Goal: Task Accomplishment & Management: Use online tool/utility

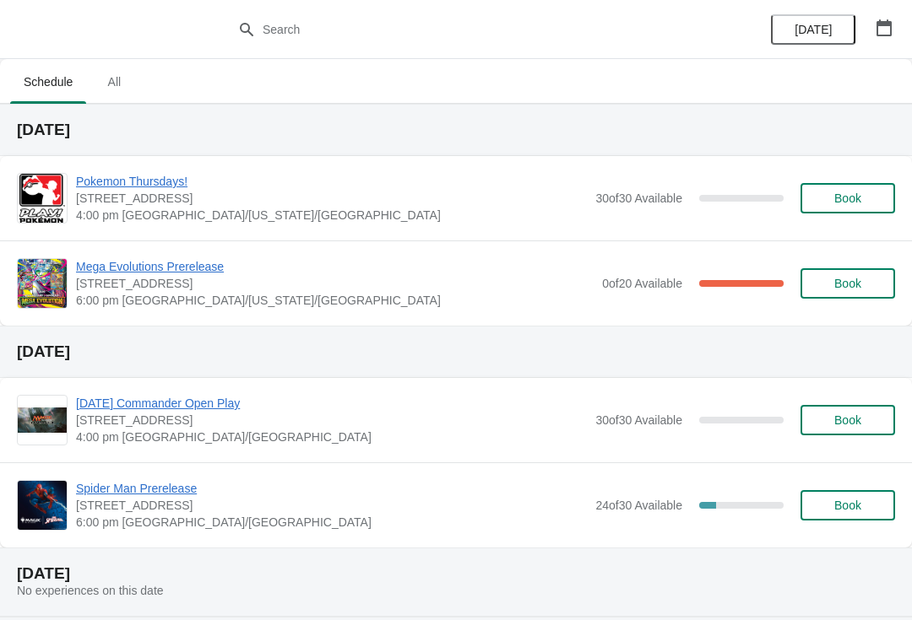
click at [150, 273] on span "Mega Evolutions Prerelease" at bounding box center [334, 266] width 517 height 17
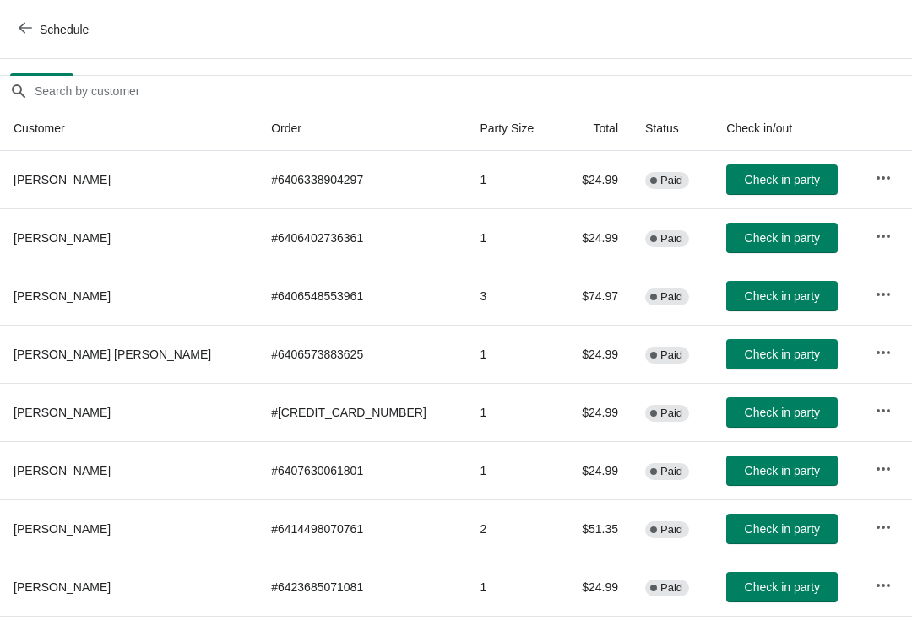
scroll to position [129, 0]
click at [764, 355] on span "Check in party" at bounding box center [781, 355] width 75 height 14
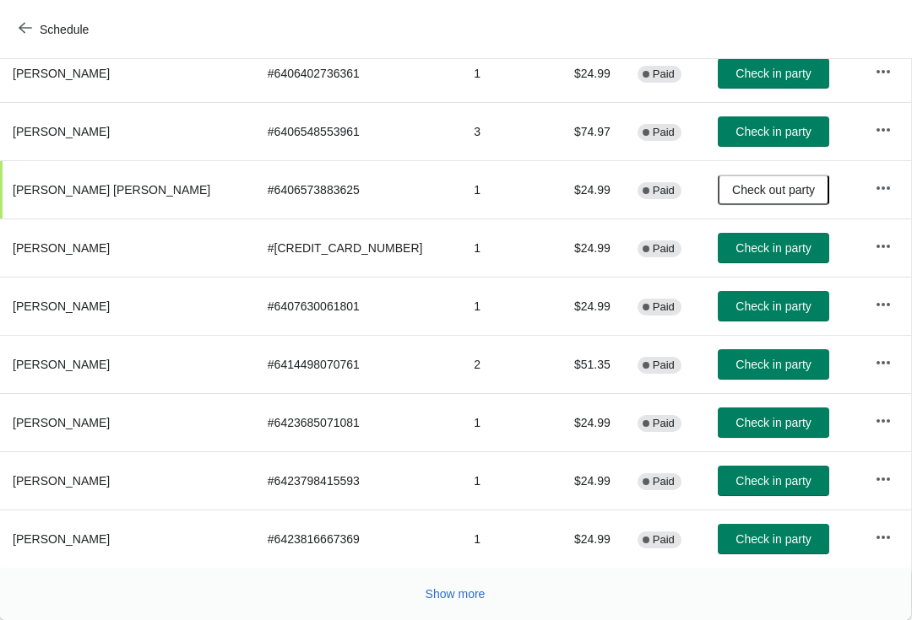
scroll to position [294, 1]
click at [465, 607] on button "Show more" at bounding box center [455, 594] width 73 height 30
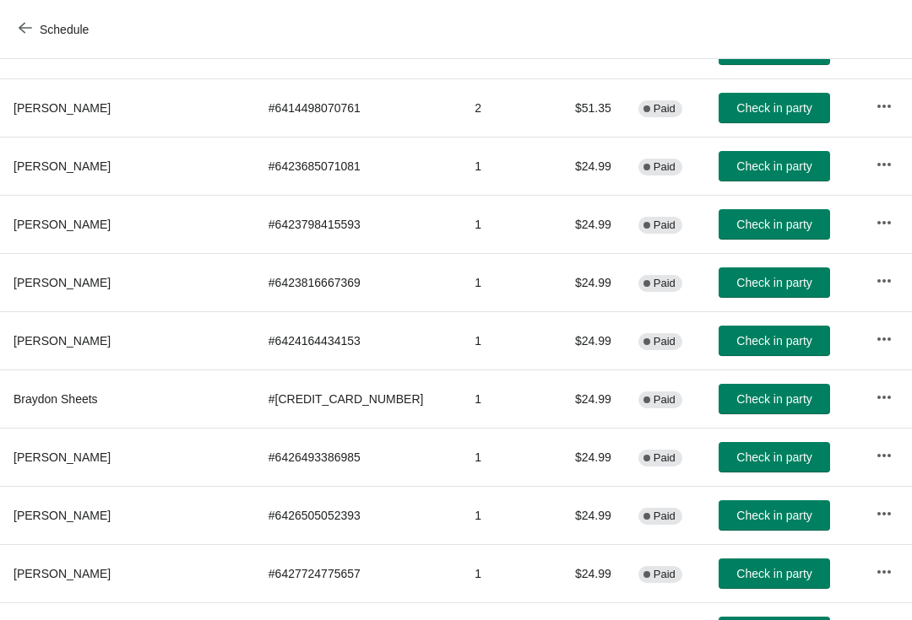
scroll to position [551, 0]
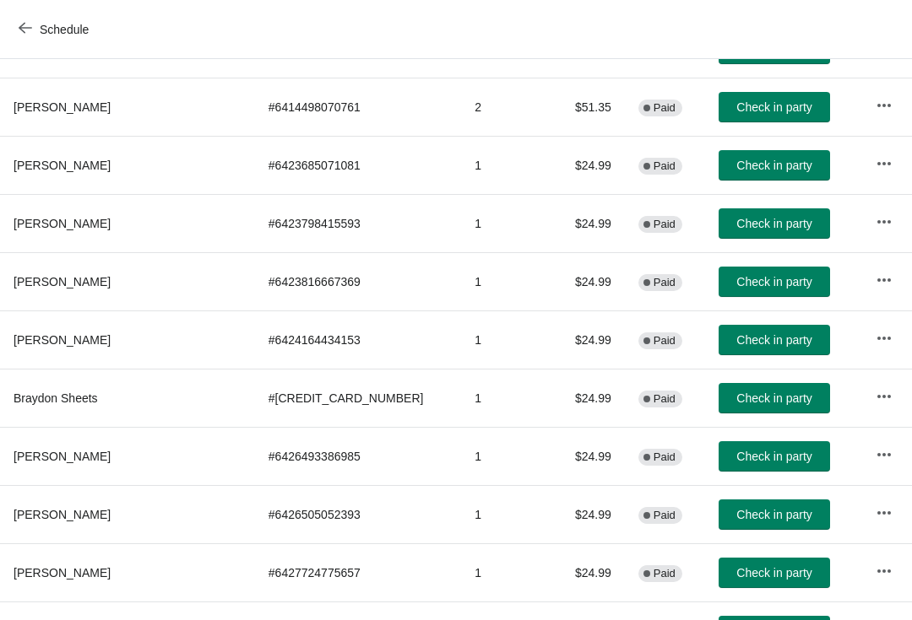
click at [756, 400] on span "Check in party" at bounding box center [773, 399] width 75 height 14
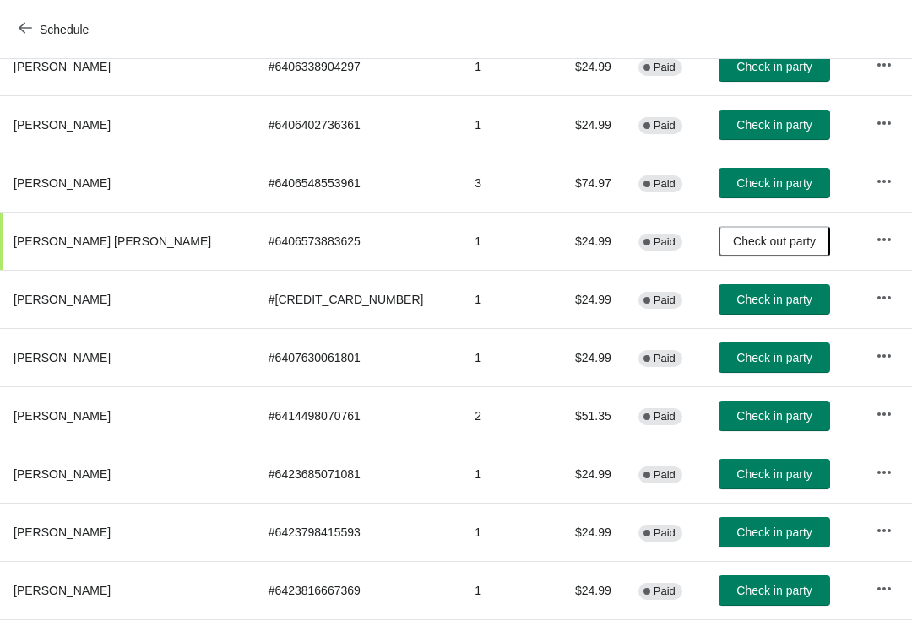
scroll to position [0, 0]
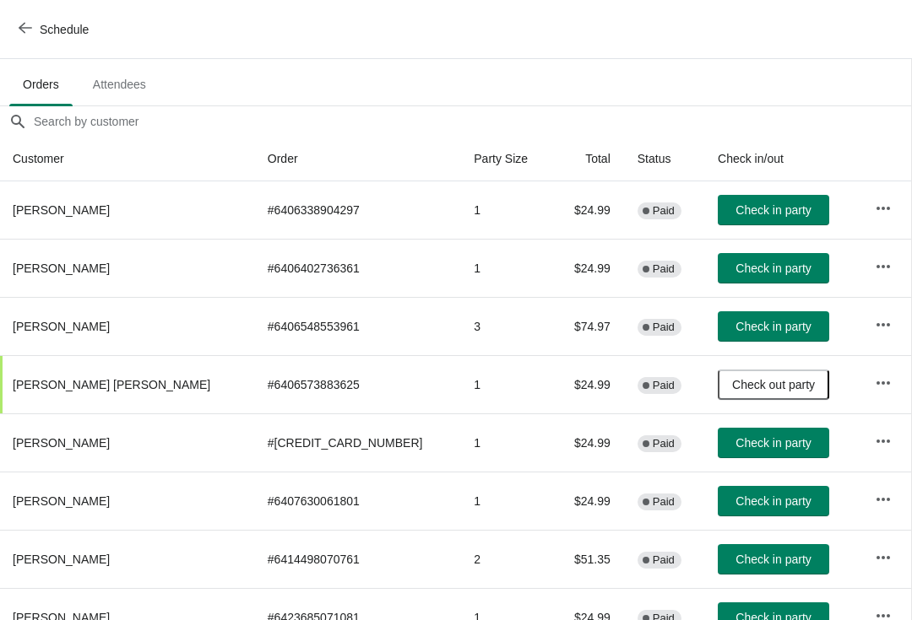
click at [752, 266] on span "Check in party" at bounding box center [772, 269] width 75 height 14
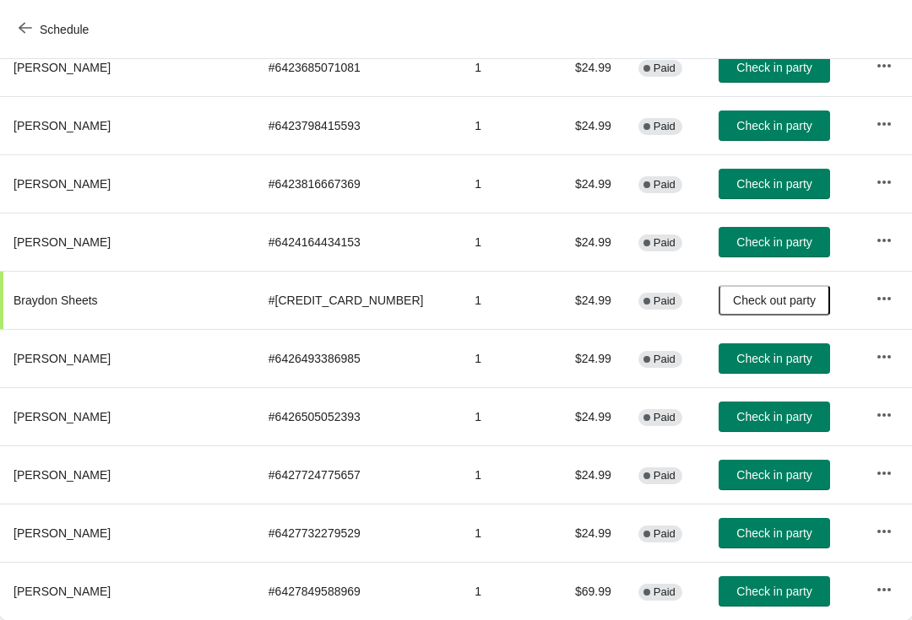
scroll to position [649, 0]
click at [772, 586] on span "Check in party" at bounding box center [773, 592] width 75 height 14
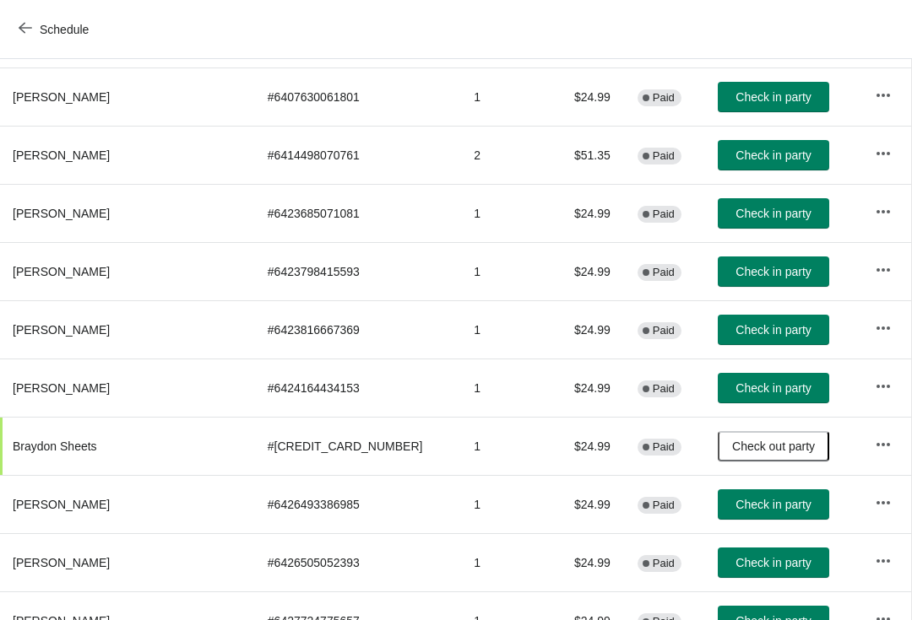
scroll to position [505, 1]
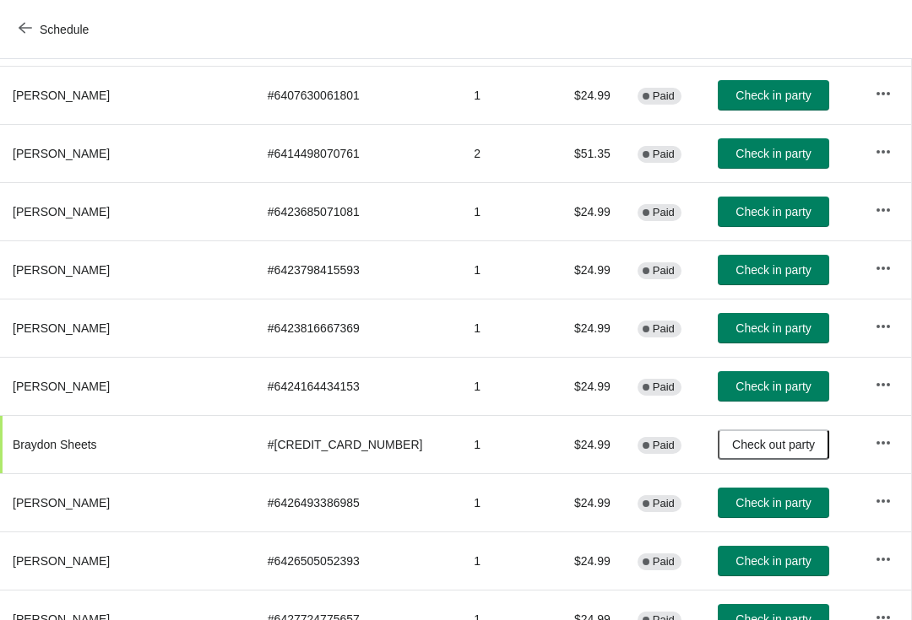
click at [780, 270] on span "Check in party" at bounding box center [772, 270] width 75 height 14
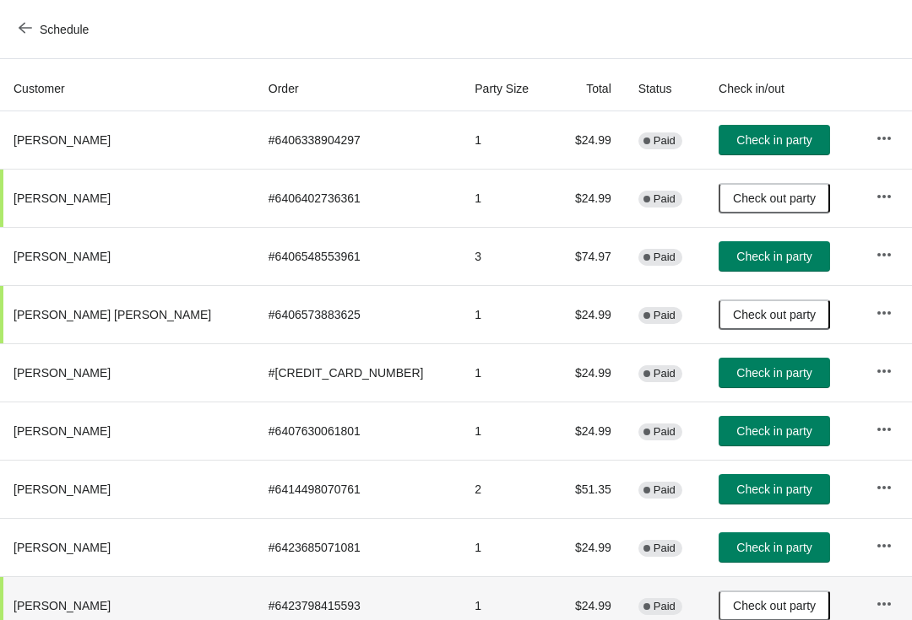
scroll to position [167, 0]
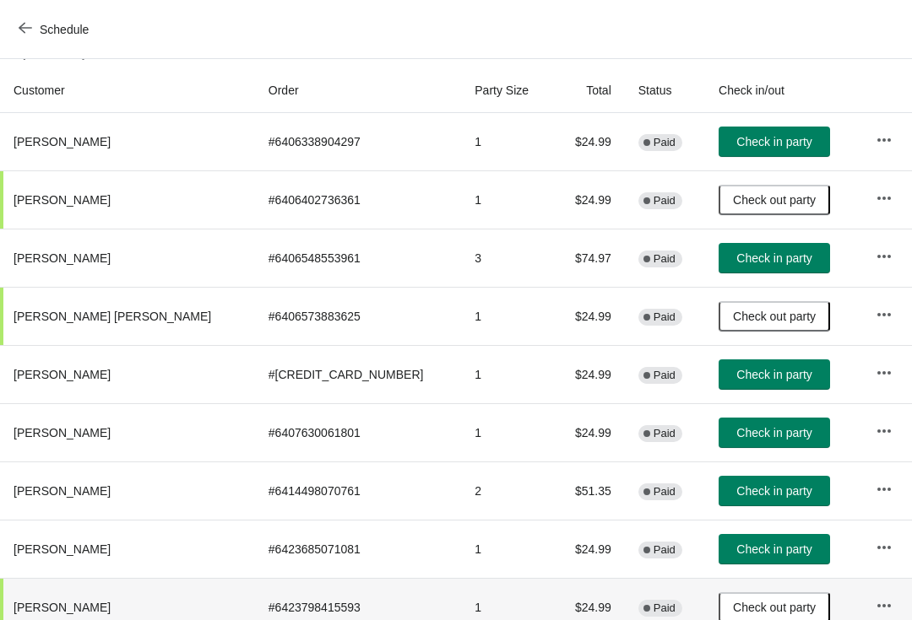
click at [761, 267] on button "Check in party" at bounding box center [773, 258] width 111 height 30
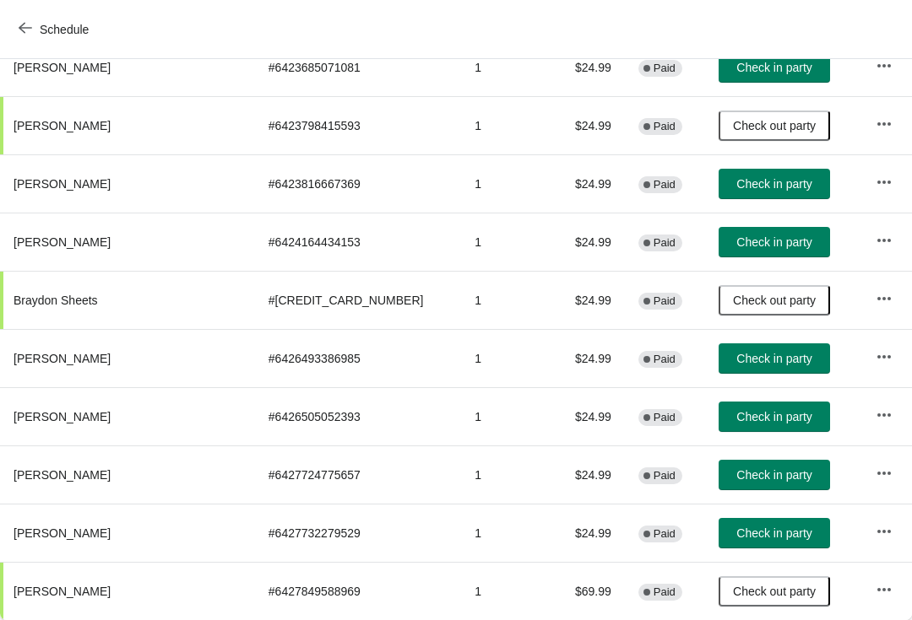
scroll to position [649, 0]
click at [766, 470] on span "Check in party" at bounding box center [773, 475] width 75 height 14
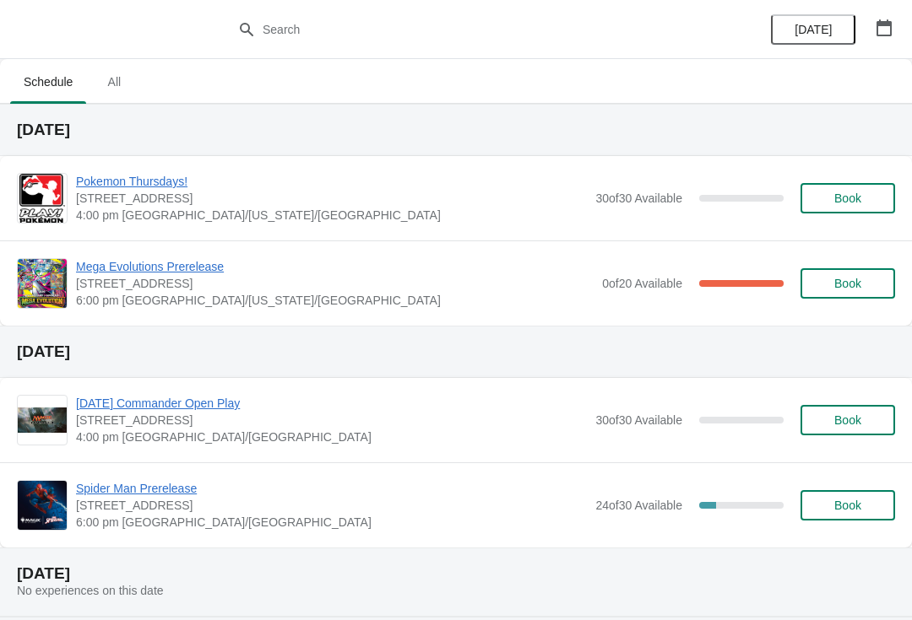
click at [392, 288] on span "[STREET_ADDRESS]" at bounding box center [334, 283] width 517 height 17
click at [148, 274] on span "Mega Evolutions Prerelease" at bounding box center [334, 266] width 517 height 17
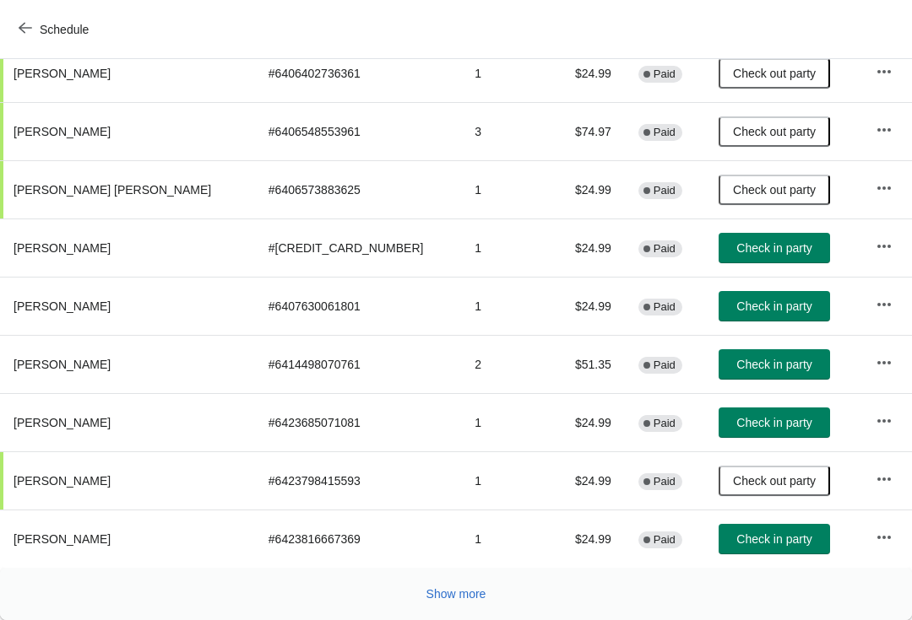
scroll to position [294, 0]
click at [457, 593] on span "Show more" at bounding box center [456, 594] width 60 height 14
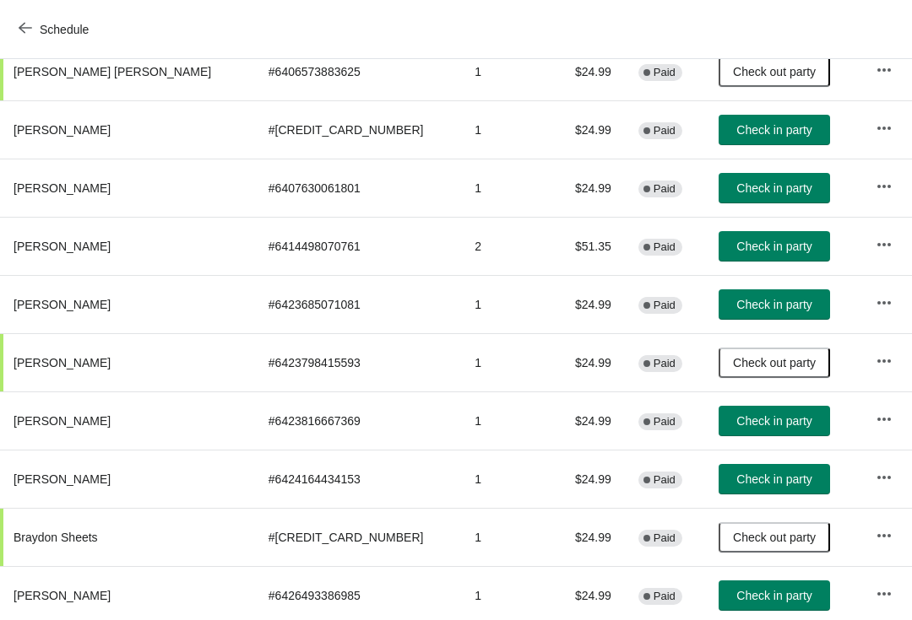
scroll to position [411, 0]
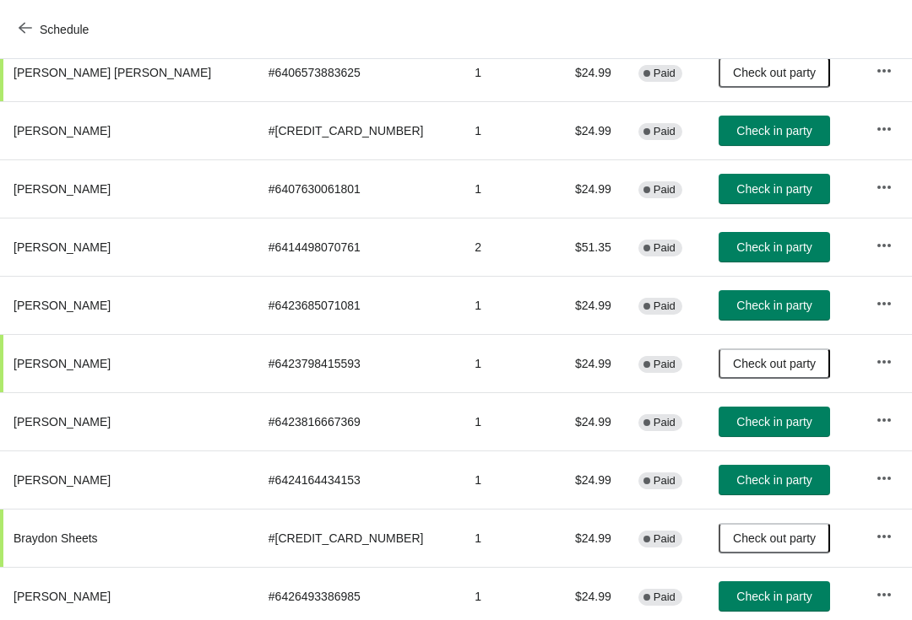
click at [731, 412] on button "Check in party" at bounding box center [773, 422] width 111 height 30
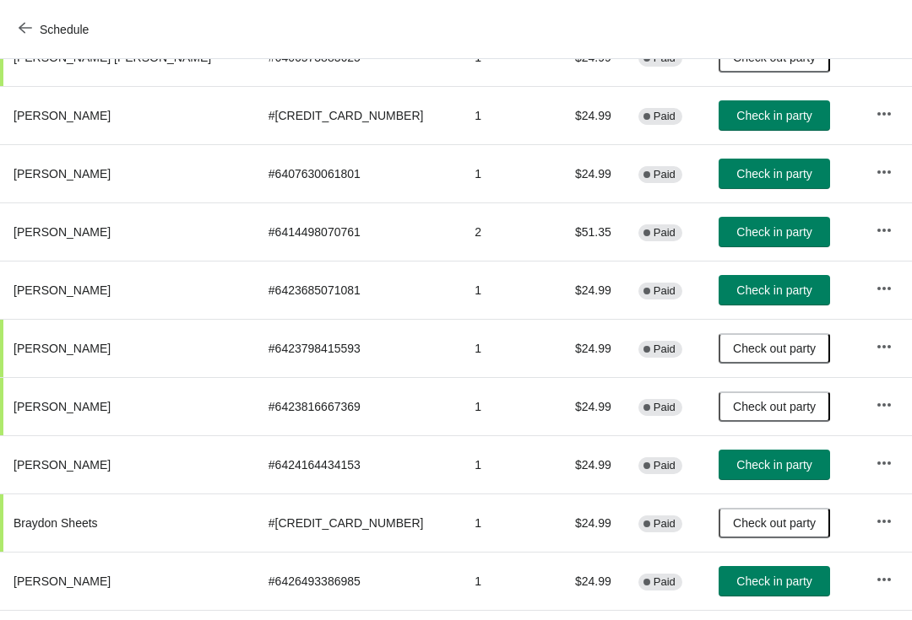
scroll to position [425, 0]
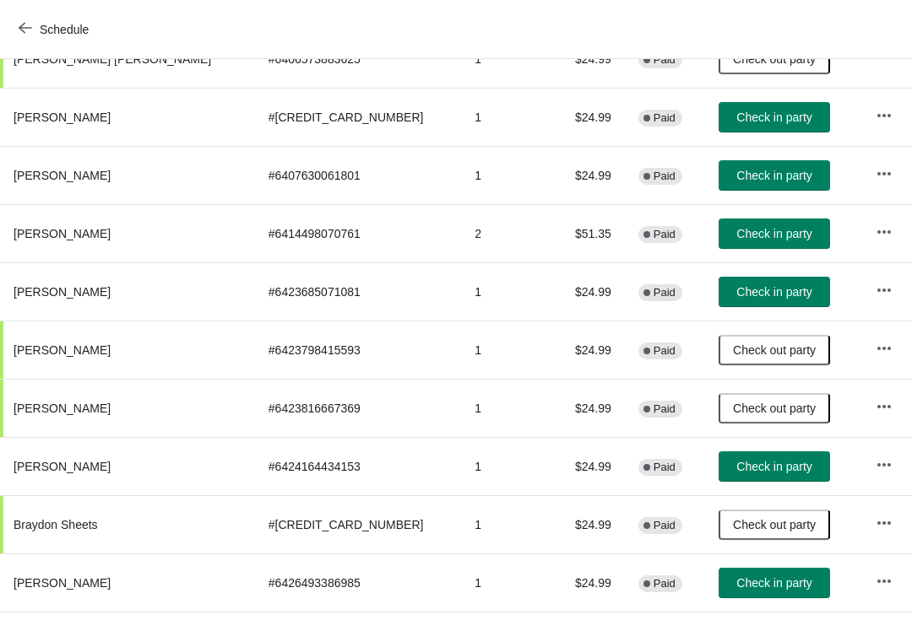
click at [754, 241] on button "Check in party" at bounding box center [773, 234] width 111 height 30
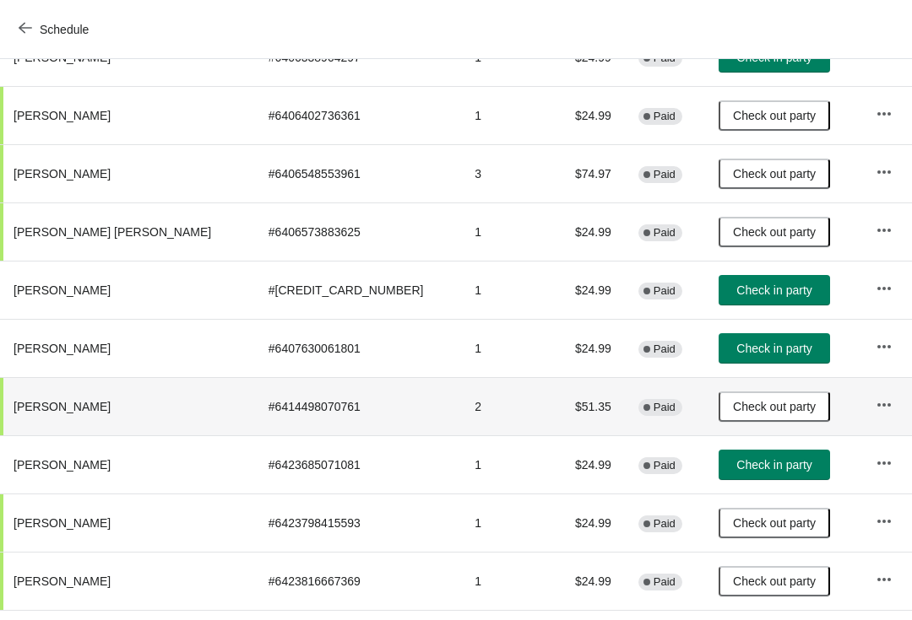
scroll to position [250, 0]
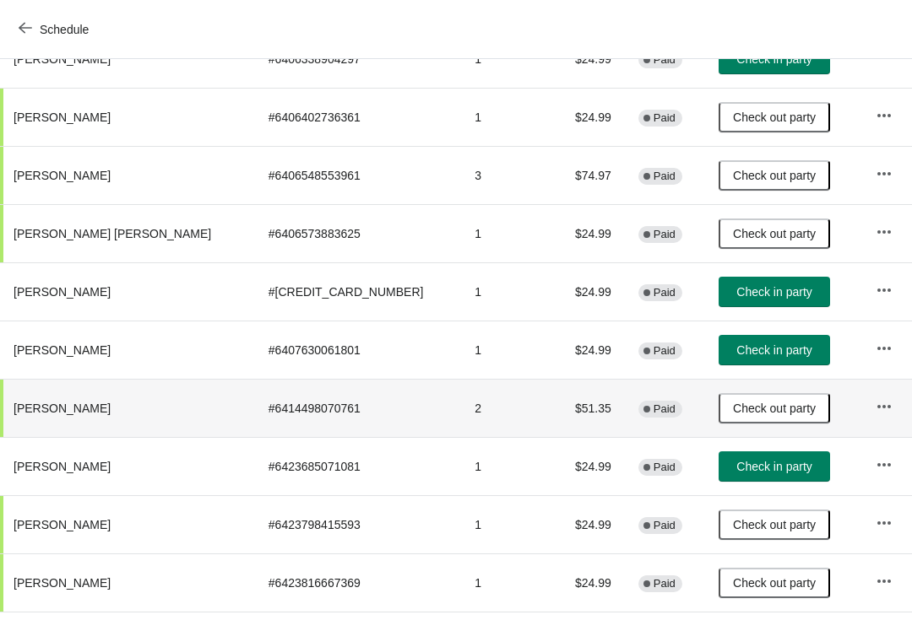
click at [747, 342] on button "Check in party" at bounding box center [773, 350] width 111 height 30
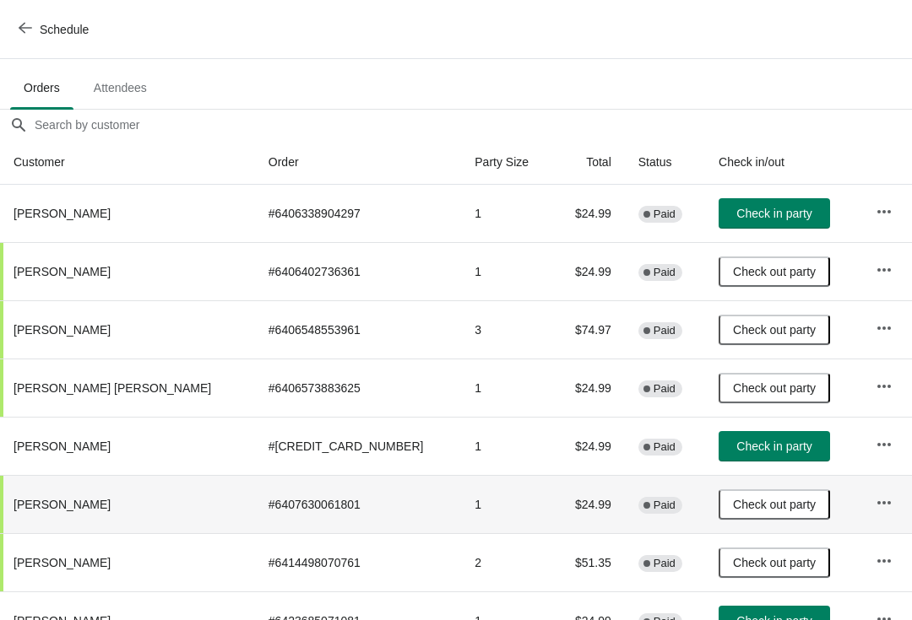
scroll to position [95, 0]
click at [756, 218] on span "Check in party" at bounding box center [773, 214] width 75 height 14
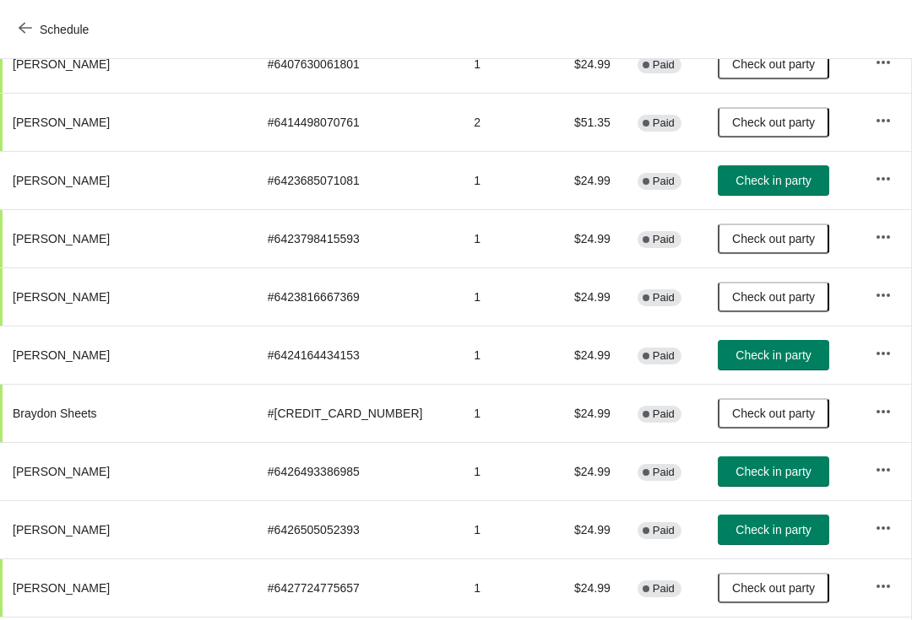
scroll to position [538, 1]
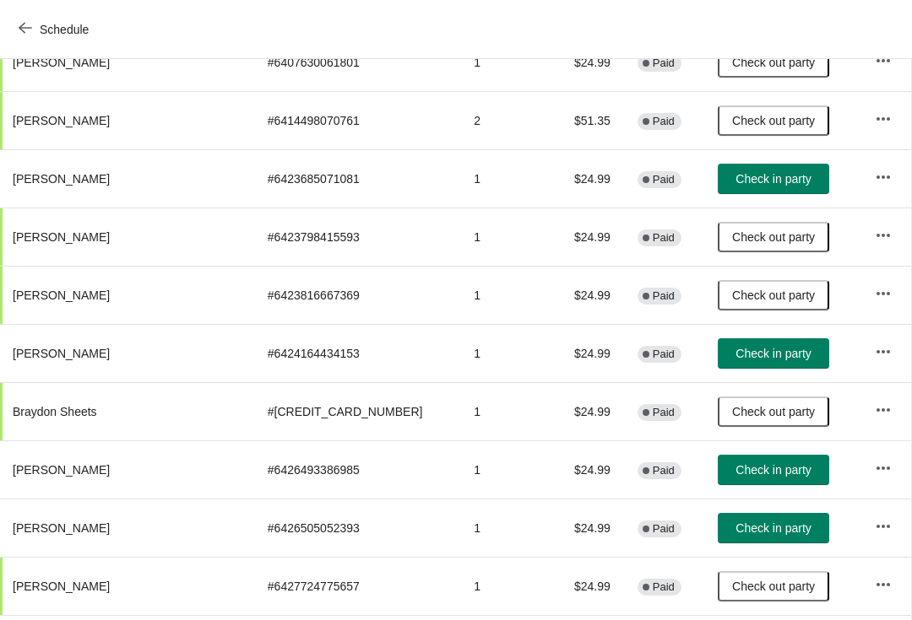
click at [760, 359] on span "Check in party" at bounding box center [772, 354] width 75 height 14
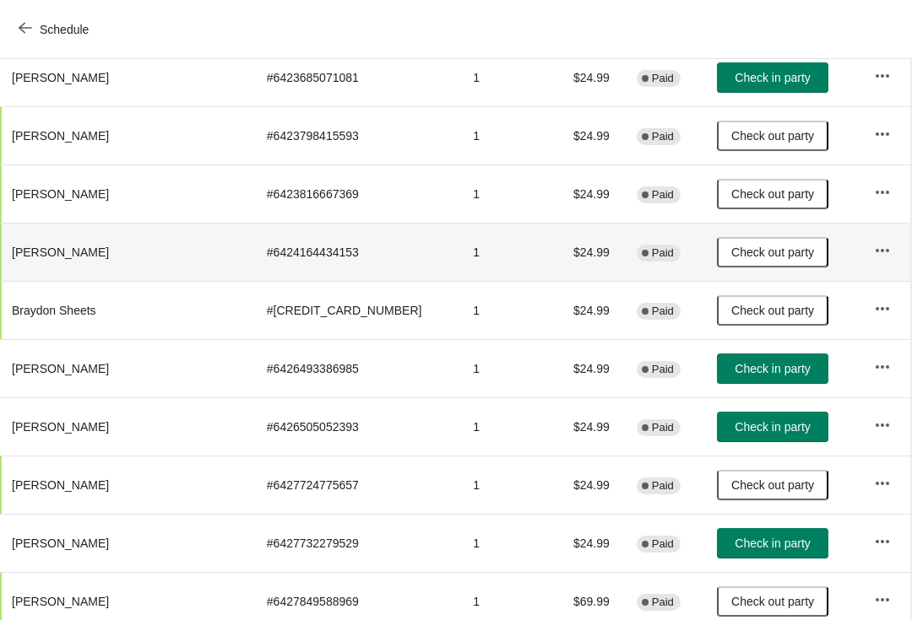
scroll to position [639, 1]
click at [773, 360] on button "Check in party" at bounding box center [772, 369] width 111 height 30
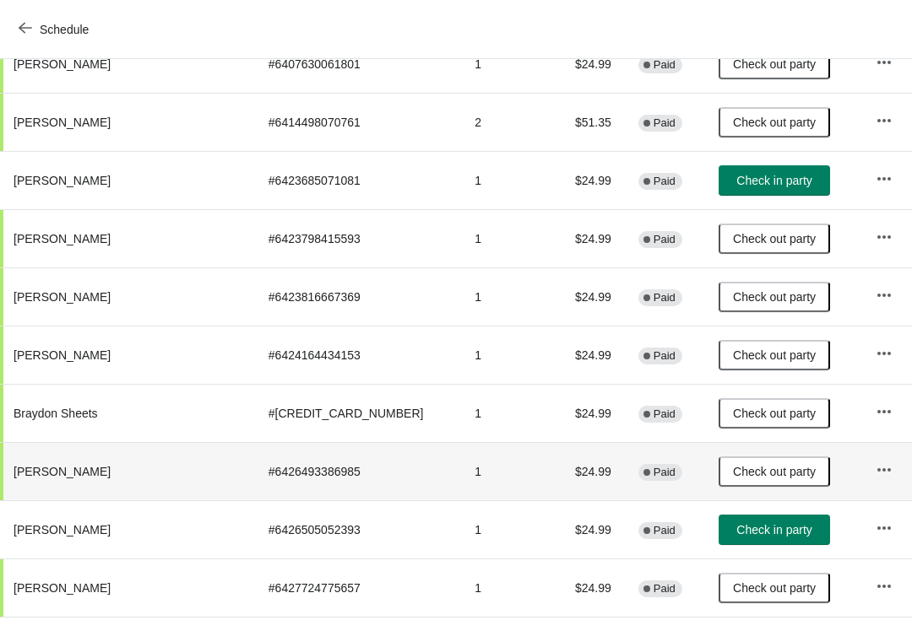
scroll to position [537, 0]
click at [791, 177] on button "Check in party" at bounding box center [773, 180] width 111 height 30
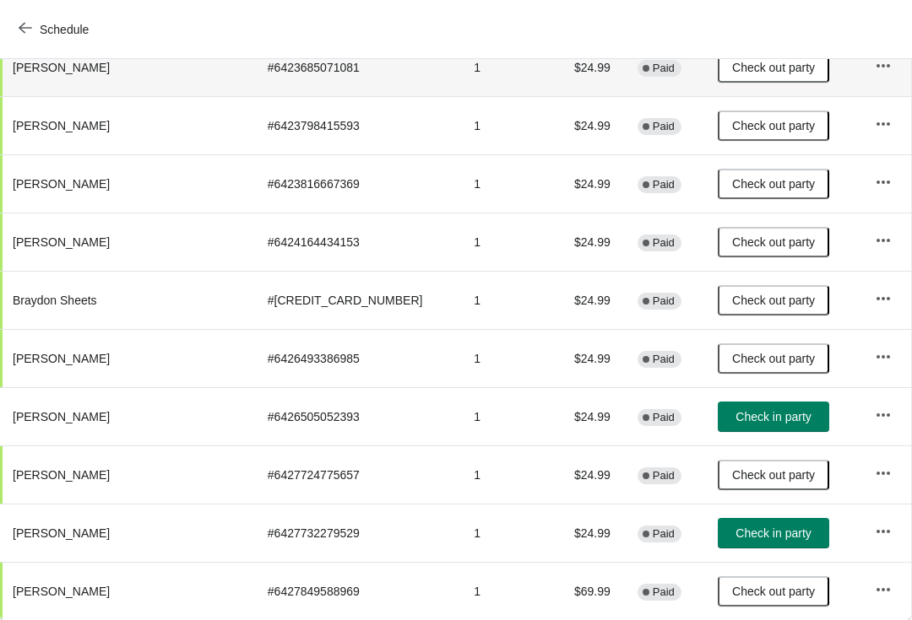
scroll to position [649, 1]
click at [756, 544] on button "Check in party" at bounding box center [772, 533] width 111 height 30
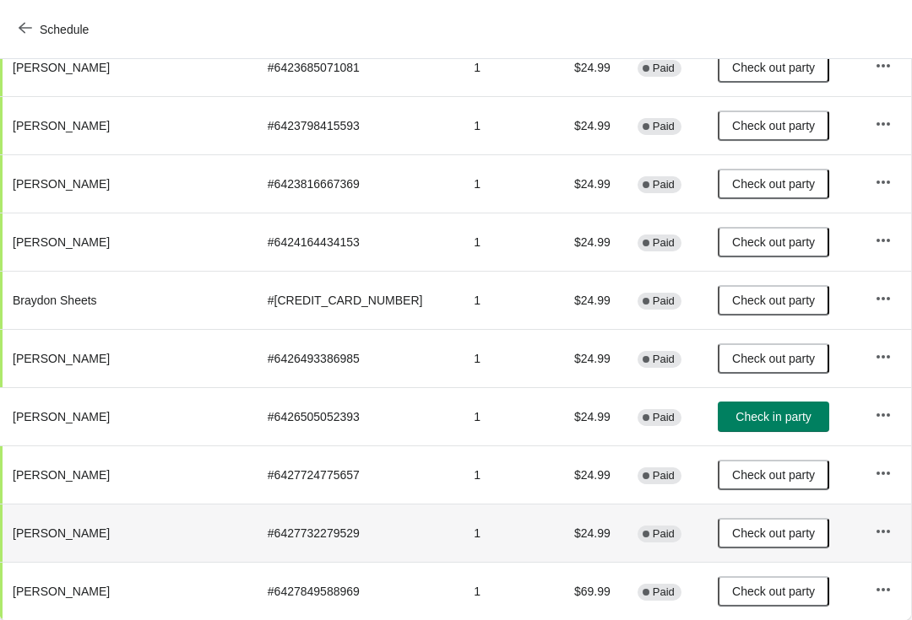
click at [759, 430] on button "Check in party" at bounding box center [772, 417] width 111 height 30
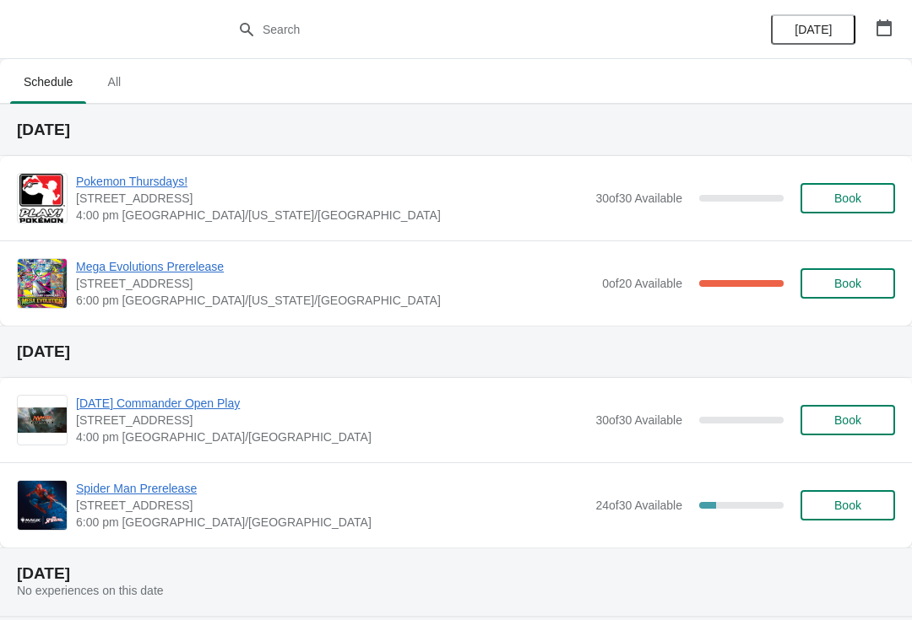
click at [210, 268] on span "Mega Evolutions Prerelease" at bounding box center [334, 266] width 517 height 17
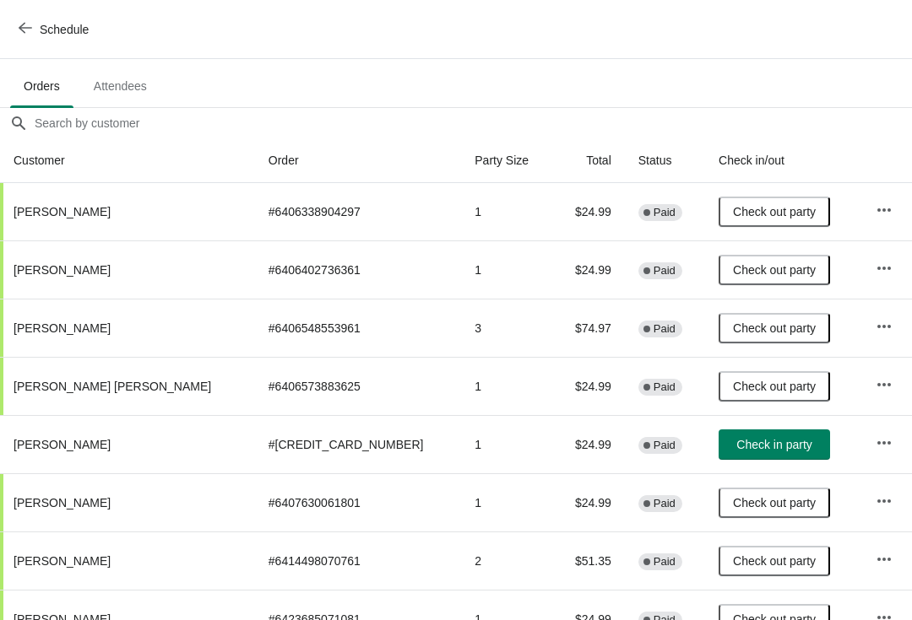
scroll to position [98, 0]
click at [882, 441] on icon "button" at bounding box center [884, 442] width 14 height 3
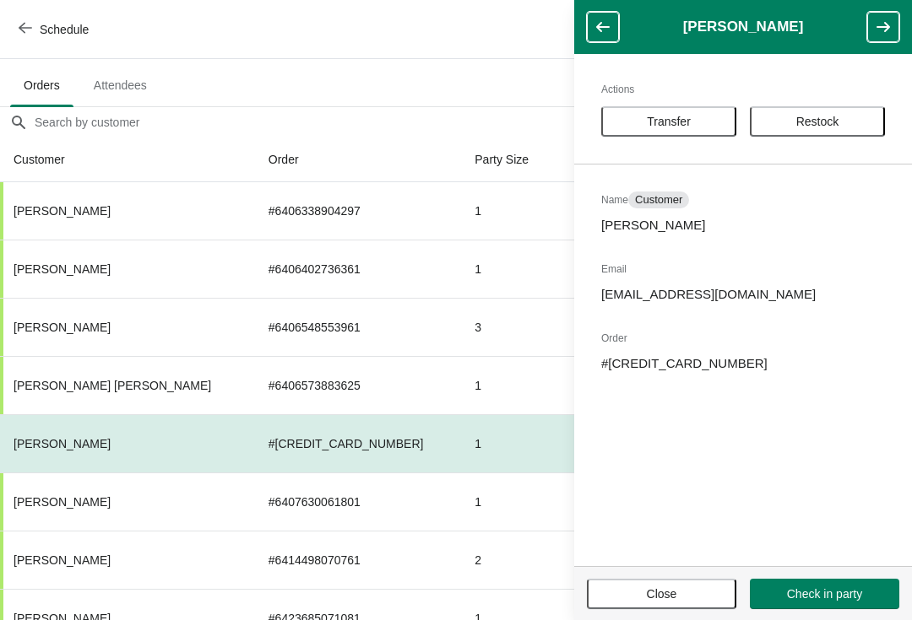
click at [854, 123] on span "Restock" at bounding box center [817, 122] width 105 height 14
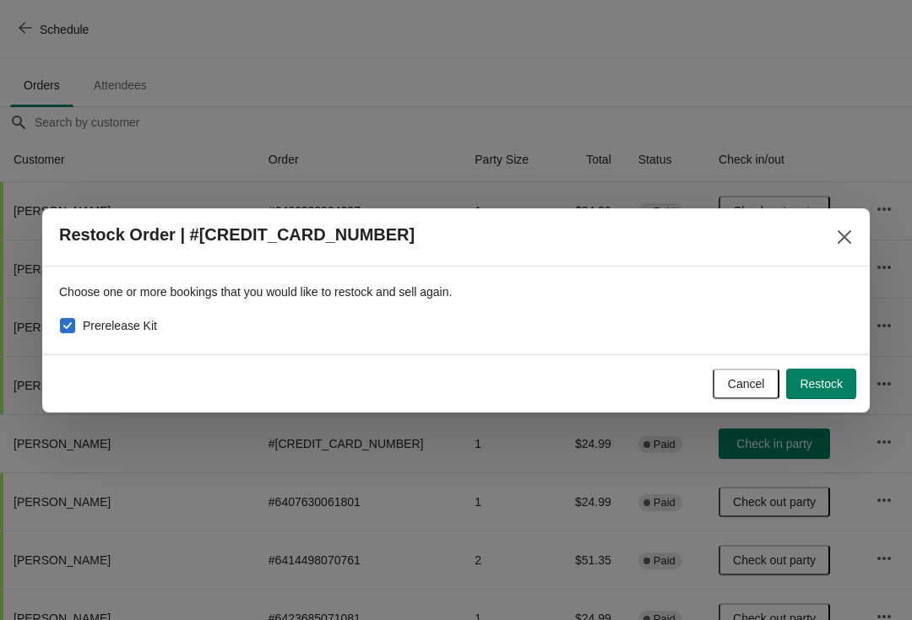
click at [836, 382] on span "Restock" at bounding box center [820, 384] width 43 height 14
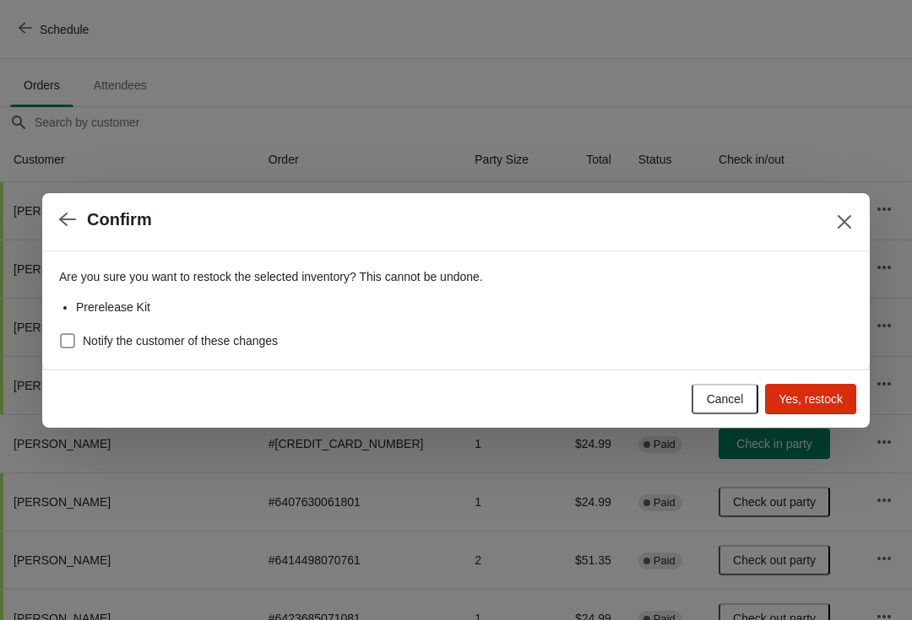
click at [165, 333] on span "Notify the customer of these changes" at bounding box center [180, 341] width 195 height 17
click at [61, 333] on input "Notify the customer of these changes" at bounding box center [60, 333] width 1 height 1
checkbox input "true"
click at [825, 401] on span "Yes, restock" at bounding box center [810, 399] width 64 height 14
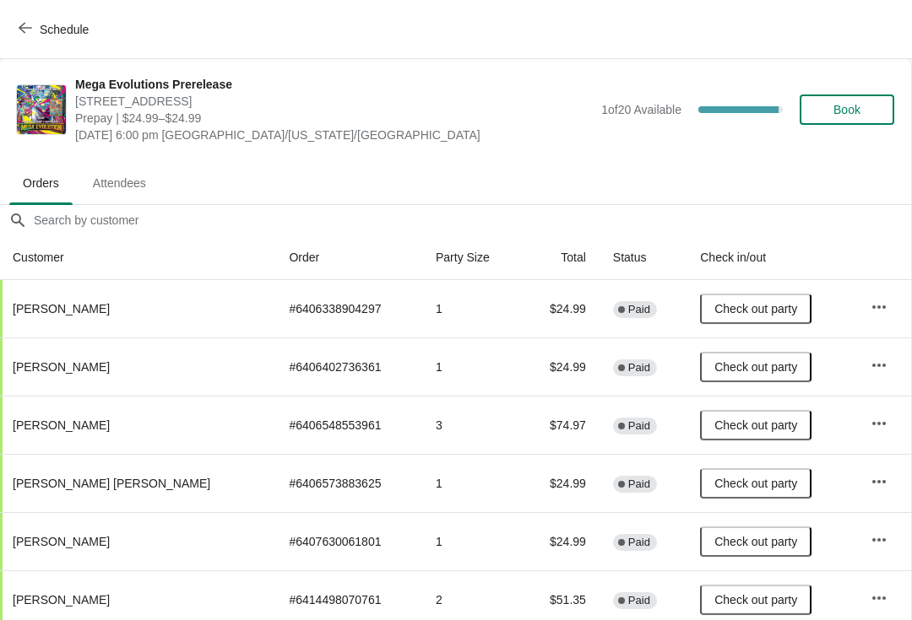
scroll to position [0, 1]
click at [886, 90] on div "Mega Evolutions Prerelease 7998 Centerpoint Drive, Indianapolis, IN, USA Prepay…" at bounding box center [484, 110] width 819 height 68
click at [882, 106] on button "Book" at bounding box center [846, 110] width 95 height 30
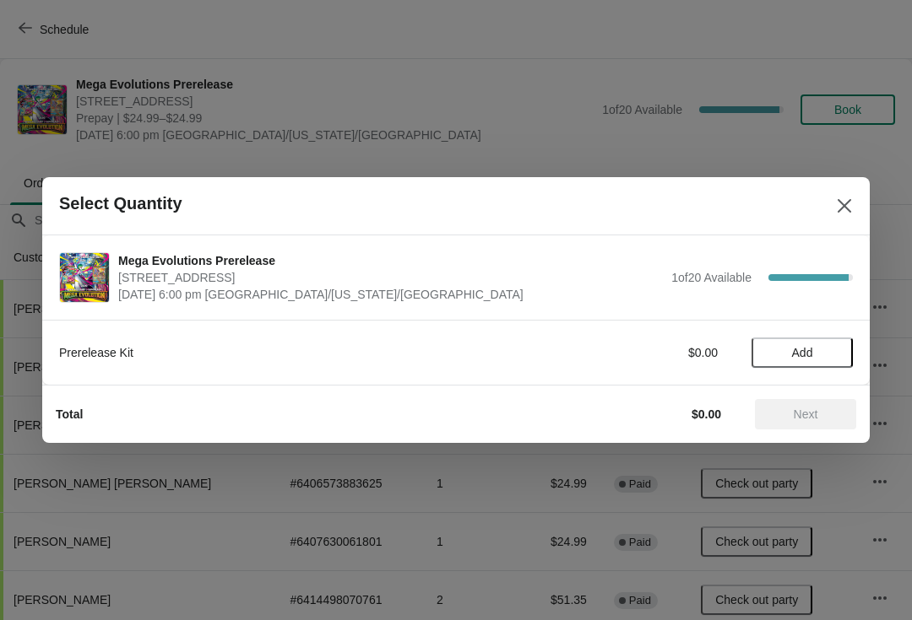
click at [823, 351] on span "Add" at bounding box center [801, 353] width 71 height 14
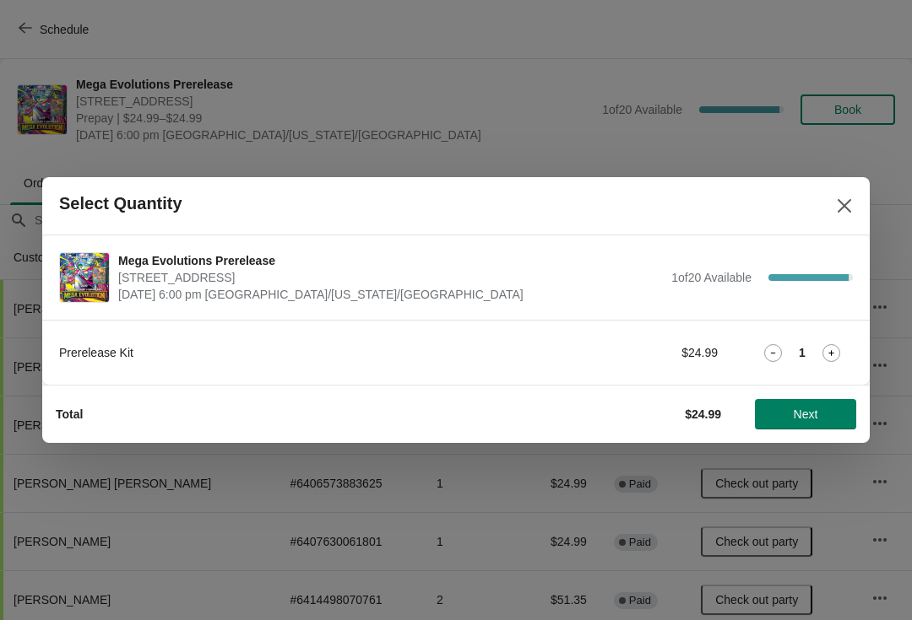
click at [825, 409] on span "Next" at bounding box center [805, 415] width 74 height 14
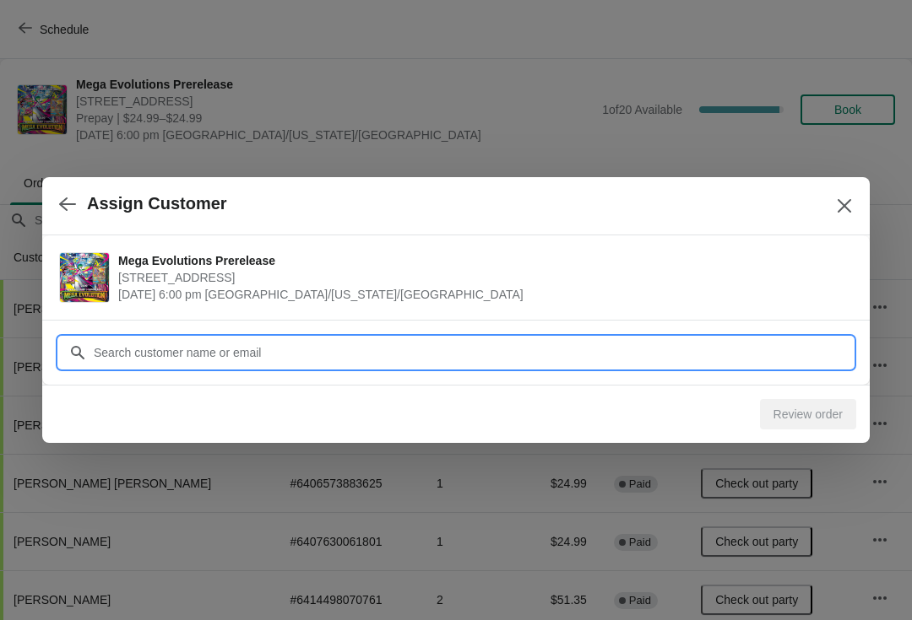
click at [561, 356] on input "Customer" at bounding box center [473, 353] width 760 height 30
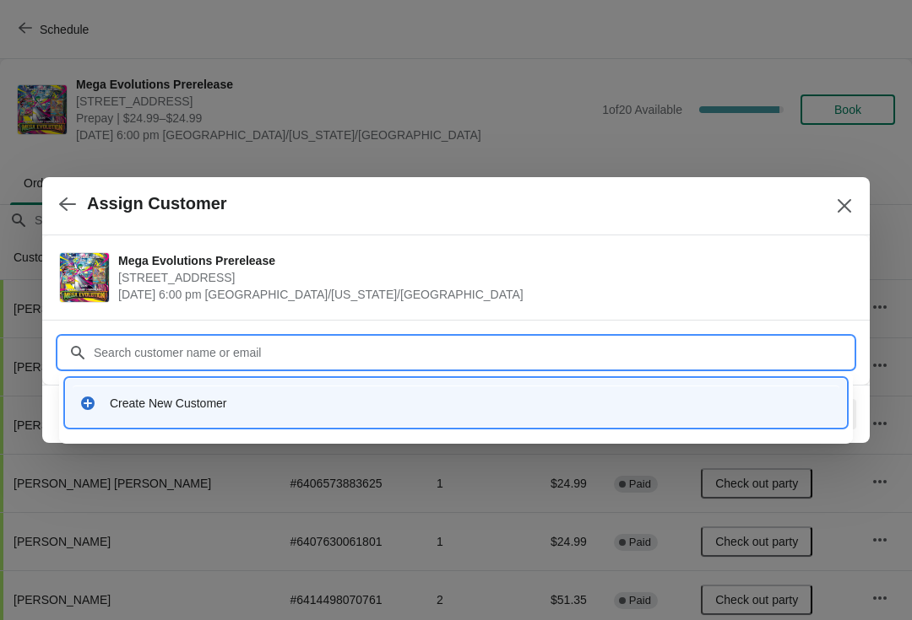
click at [457, 406] on div "Create New Customer" at bounding box center [471, 403] width 722 height 17
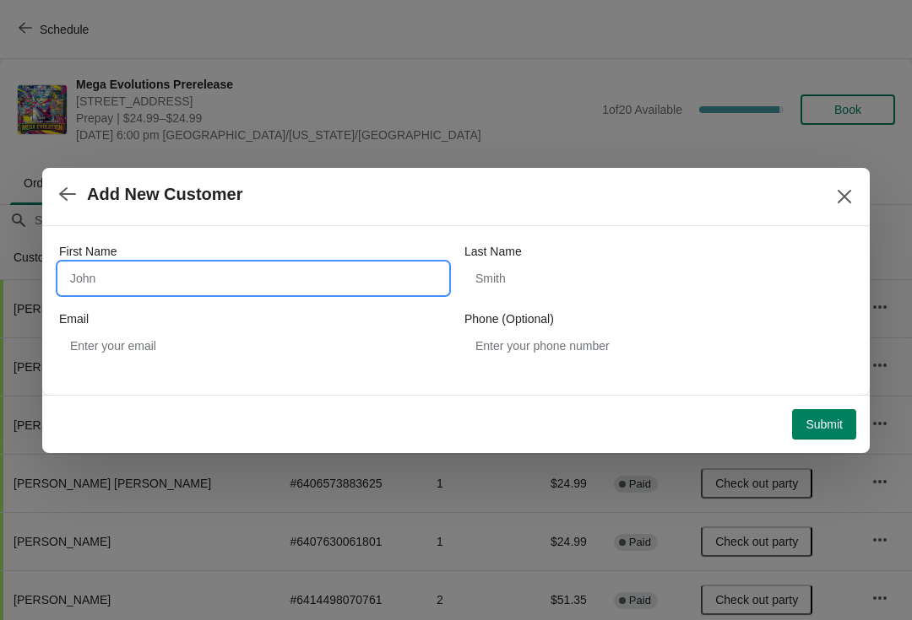
click at [250, 272] on input "First Name" at bounding box center [253, 278] width 388 height 30
type input "Daven"
click at [616, 244] on div "Last Name" at bounding box center [658, 251] width 388 height 17
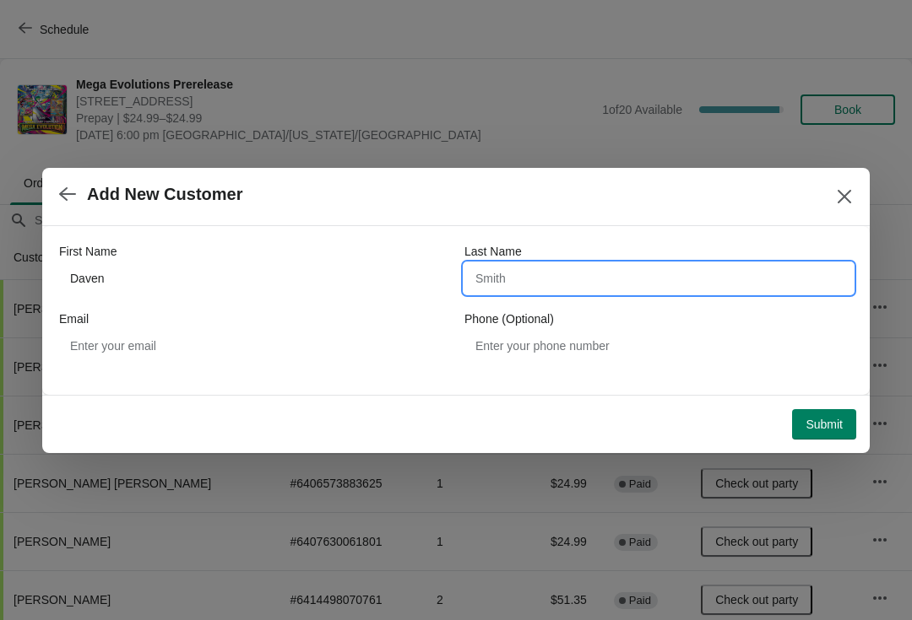
click at [622, 279] on input "Last Name" at bounding box center [658, 278] width 388 height 30
type input "Kim"
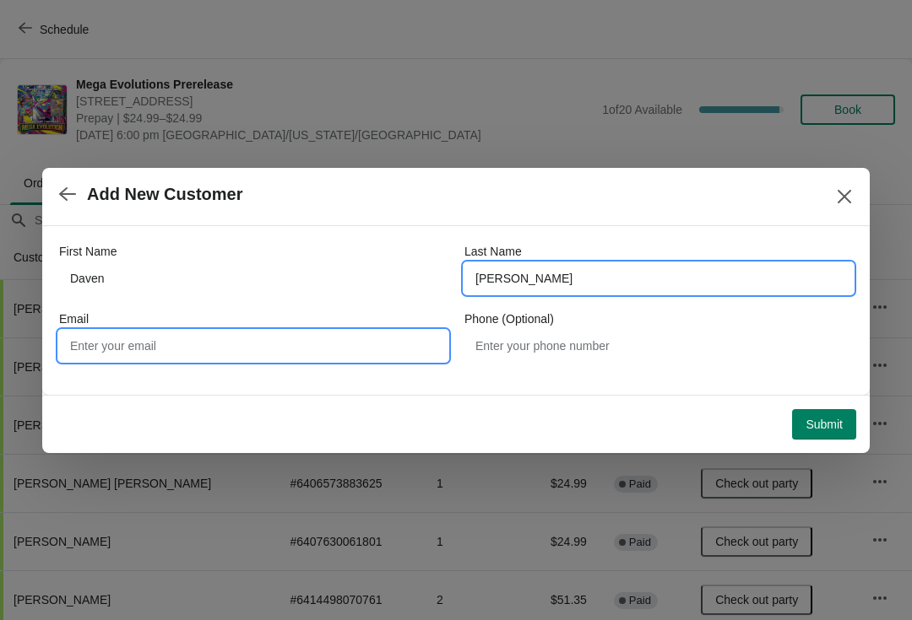
click at [212, 331] on input "Email" at bounding box center [253, 346] width 388 height 30
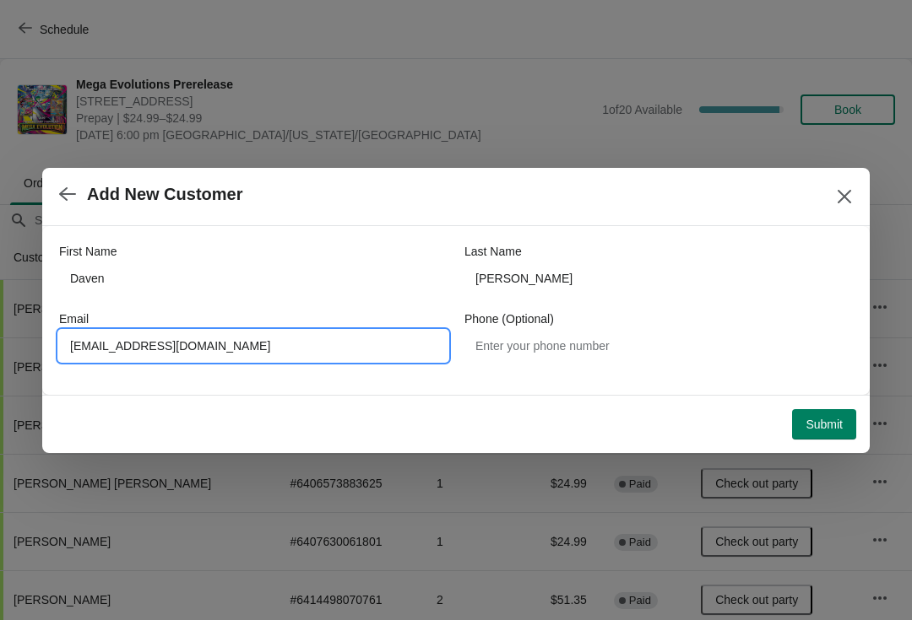
type input "Daven.kim2014@gmail.com"
click at [825, 418] on span "Submit" at bounding box center [823, 425] width 37 height 14
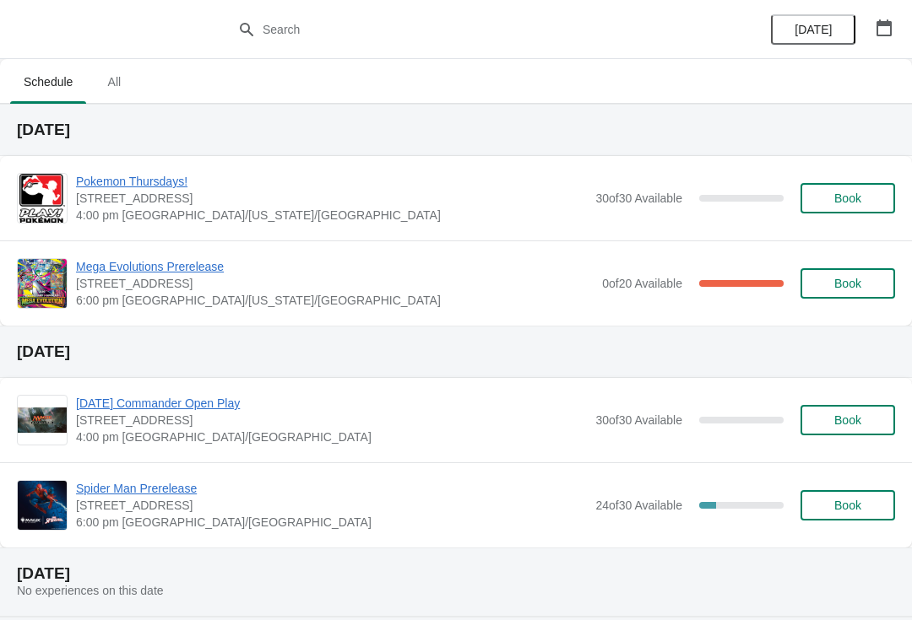
click at [173, 258] on span "Mega Evolutions Prerelease" at bounding box center [334, 266] width 517 height 17
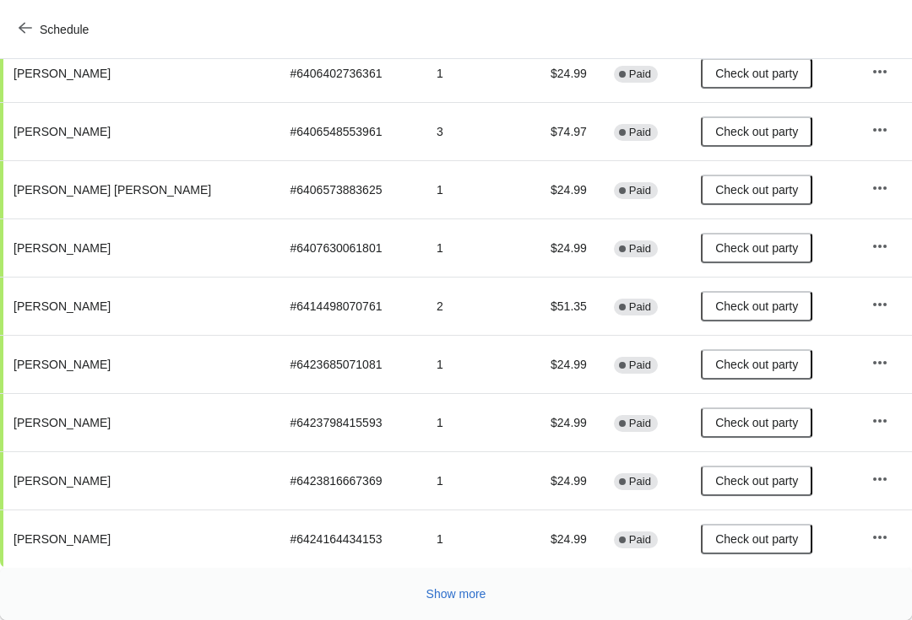
scroll to position [294, 0]
click at [461, 609] on button "Show more" at bounding box center [455, 594] width 73 height 30
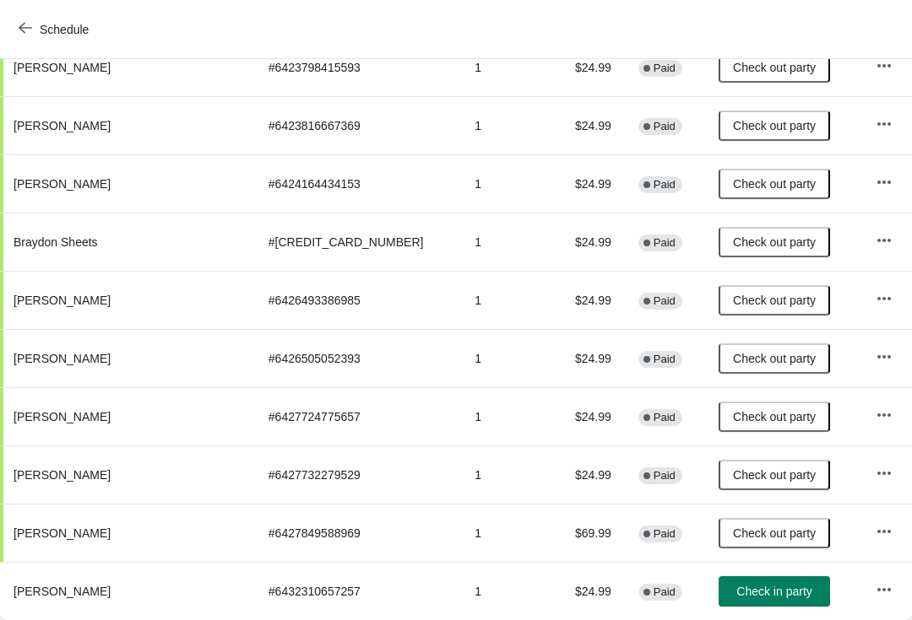
scroll to position [649, 0]
click at [722, 582] on button "Check in party" at bounding box center [773, 591] width 111 height 30
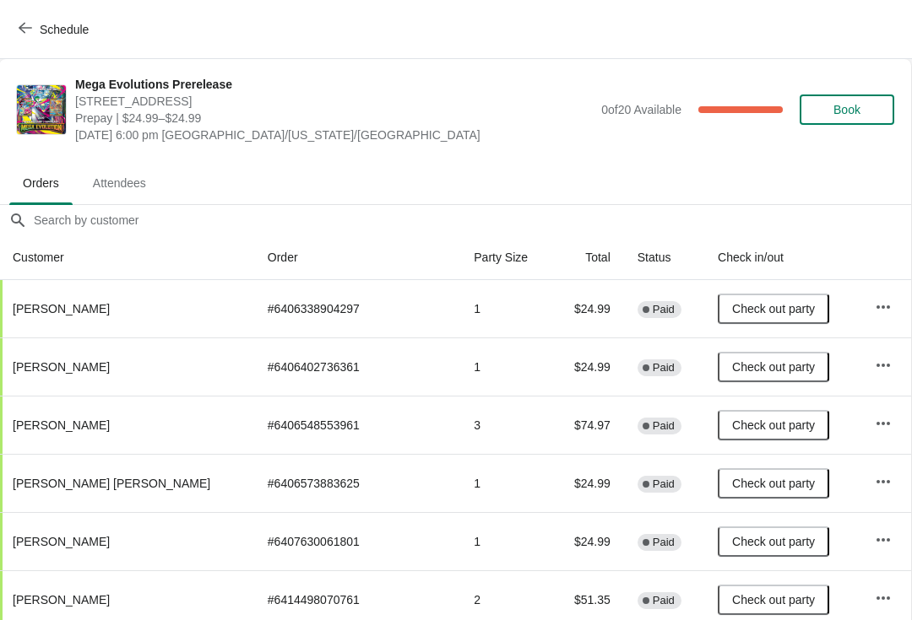
scroll to position [0, 1]
